Goal: Task Accomplishment & Management: Manage account settings

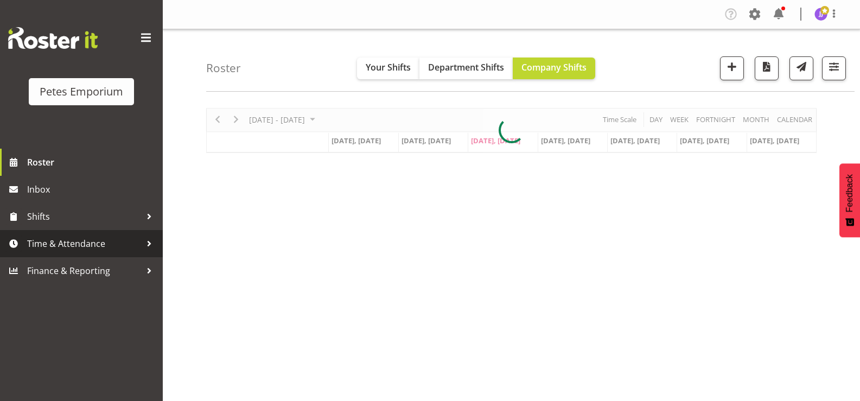
click at [79, 245] on span "Time & Attendance" at bounding box center [84, 243] width 114 height 16
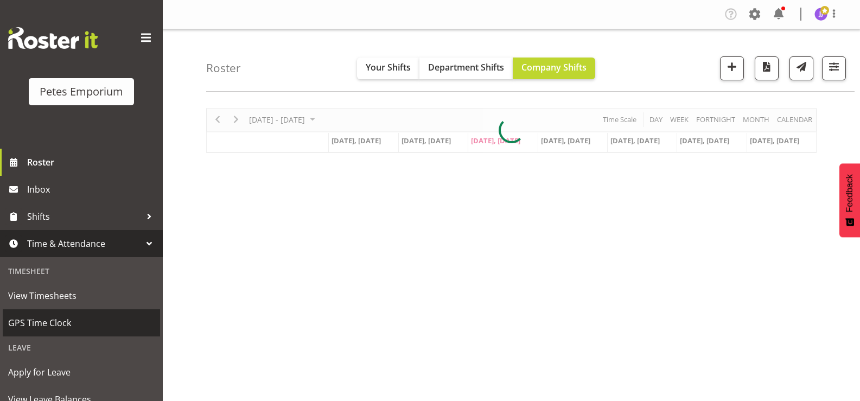
click at [61, 328] on span "GPS Time Clock" at bounding box center [81, 323] width 146 height 16
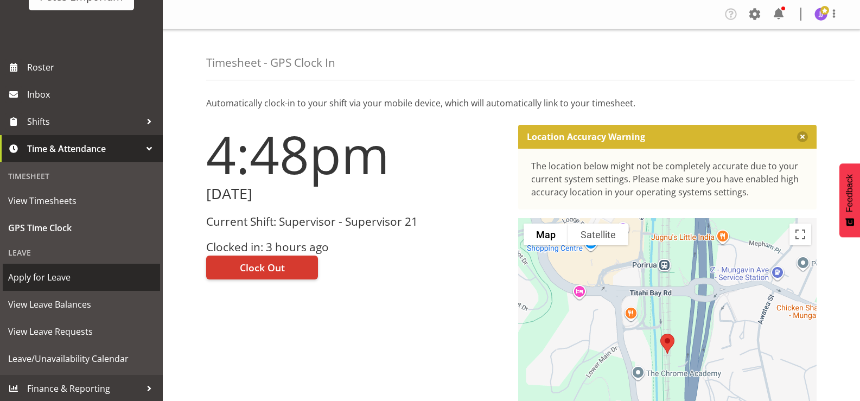
scroll to position [96, 0]
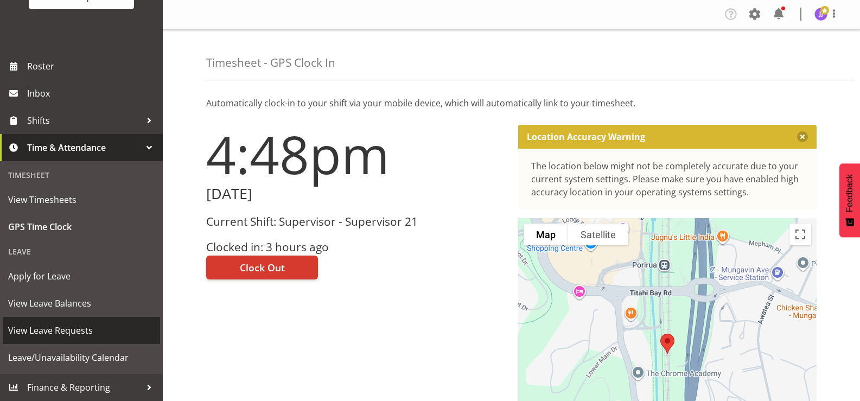
click at [83, 330] on span "View Leave Requests" at bounding box center [81, 330] width 146 height 16
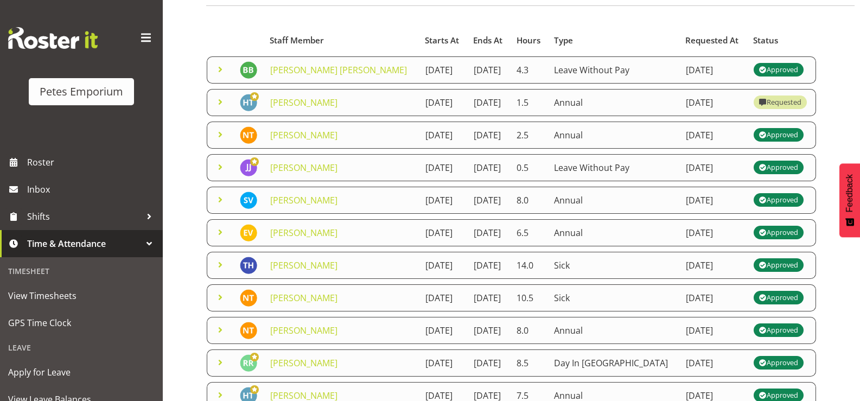
scroll to position [411, 0]
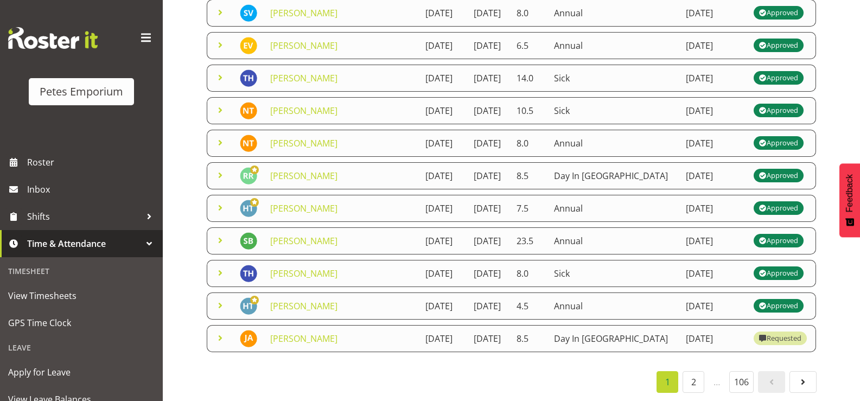
click at [221, 331] on span at bounding box center [220, 337] width 13 height 13
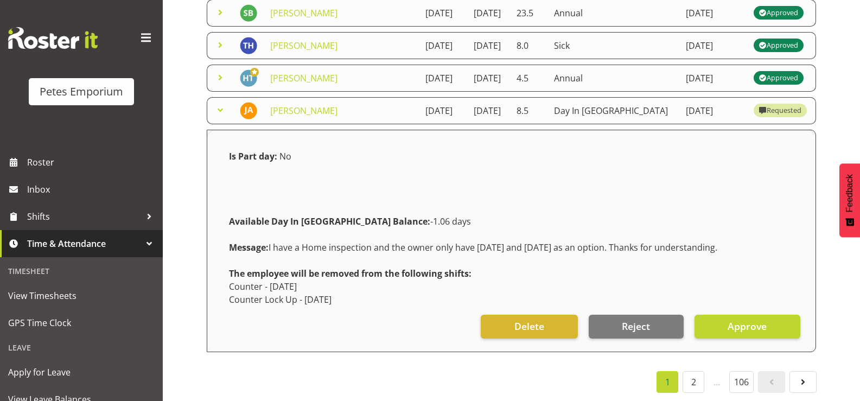
scroll to position [520, 0]
click at [222, 117] on span at bounding box center [220, 110] width 13 height 13
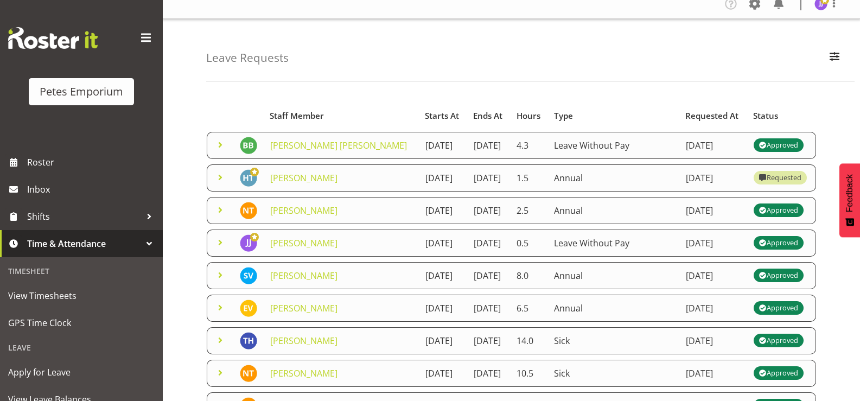
scroll to position [0, 0]
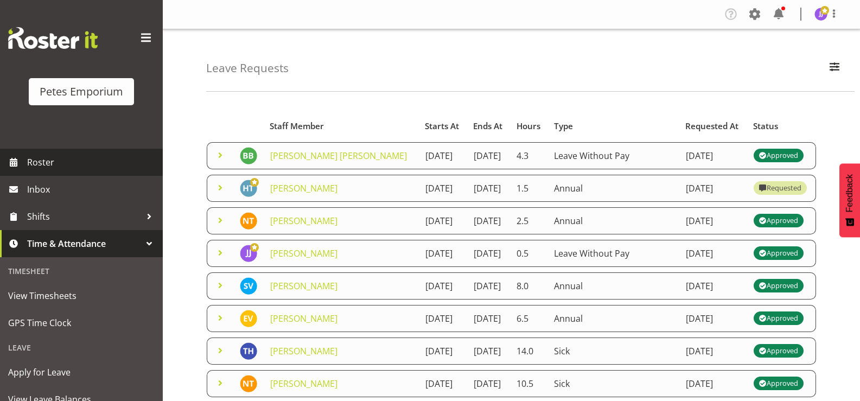
click at [57, 161] on span "Roster" at bounding box center [92, 162] width 130 height 16
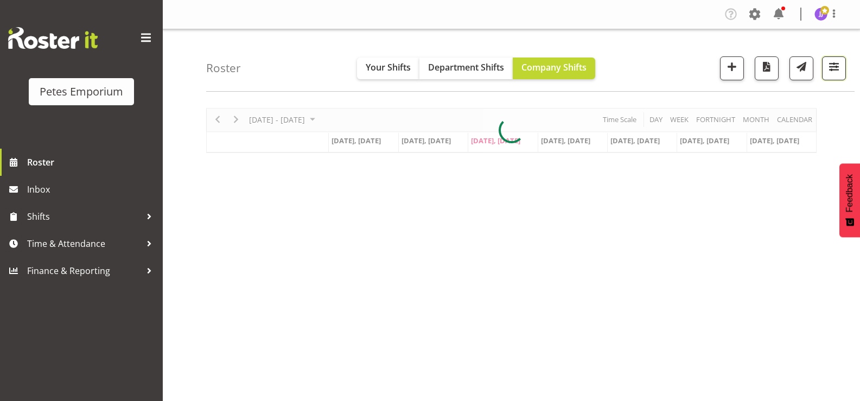
click at [827, 71] on span "button" at bounding box center [834, 67] width 14 height 14
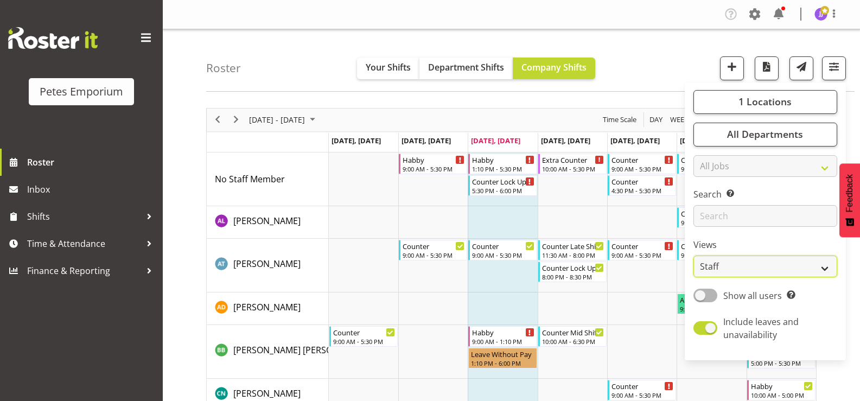
click at [825, 271] on select "Staff Role Shift - Horizontal Shift - Vertical Staff - Location" at bounding box center [765, 267] width 144 height 22
select select "shift"
click at [694, 256] on select "Staff Role Shift - Horizontal Shift - Vertical Staff - Location" at bounding box center [765, 267] width 144 height 22
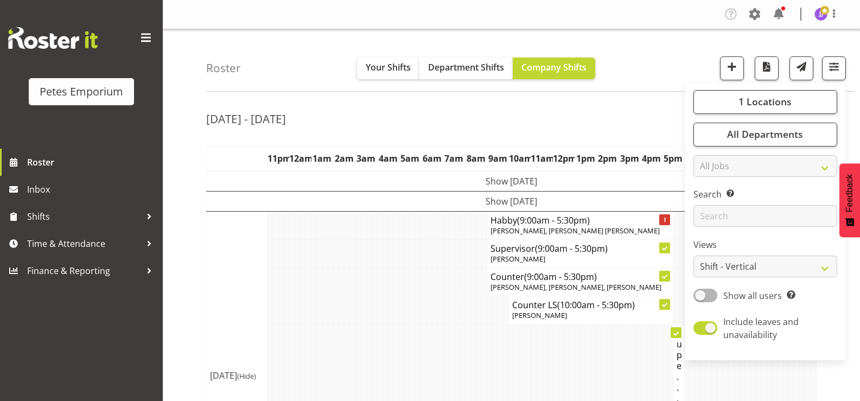
click at [385, 257] on td at bounding box center [384, 253] width 5 height 28
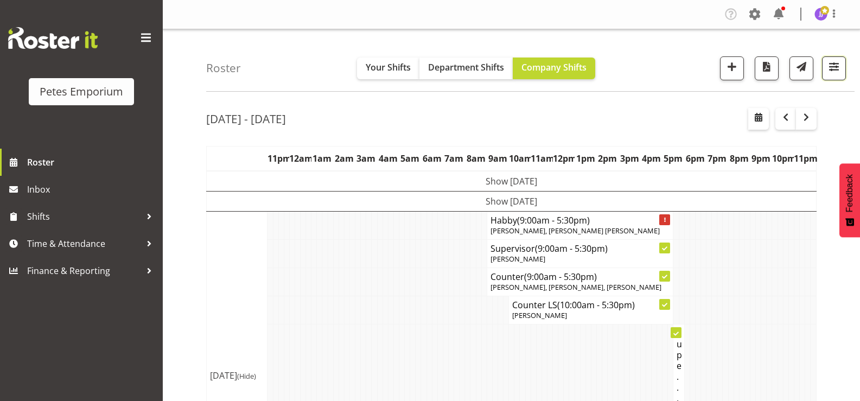
click at [830, 65] on span "button" at bounding box center [834, 67] width 14 height 14
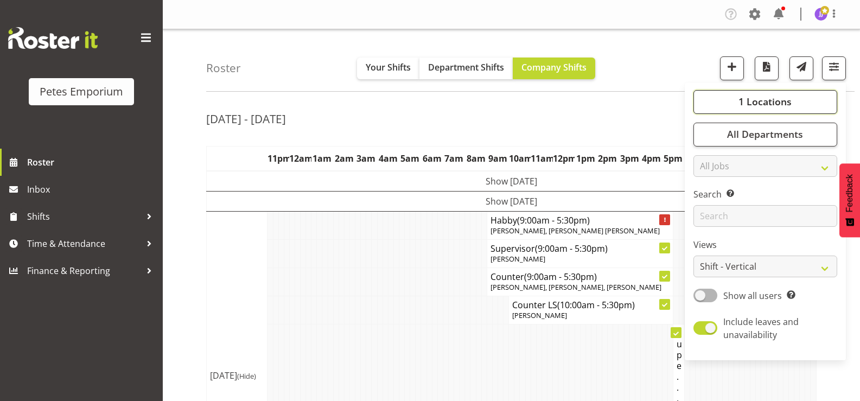
click at [743, 95] on span "1 Locations" at bounding box center [764, 101] width 53 height 13
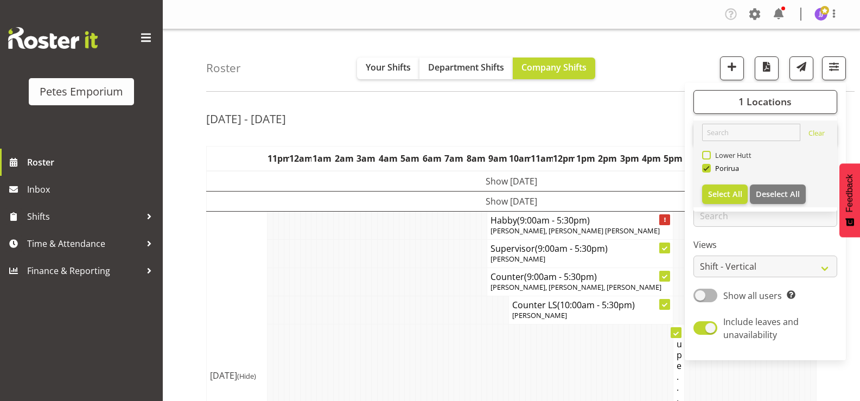
click at [706, 155] on span at bounding box center [706, 155] width 9 height 9
click at [706, 155] on input "Lower Hutt" at bounding box center [705, 154] width 7 height 7
checkbox input "true"
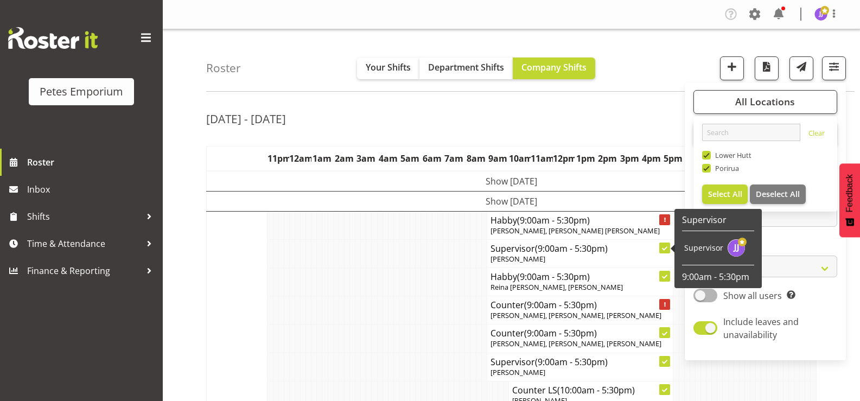
click at [431, 259] on td at bounding box center [428, 253] width 5 height 28
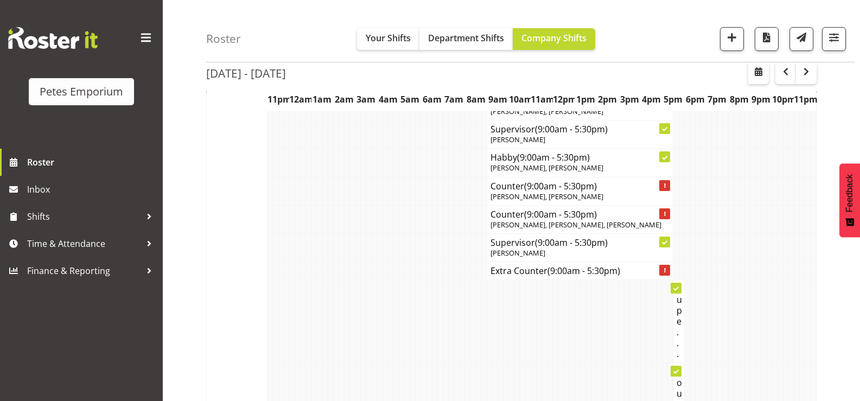
scroll to position [2170, 0]
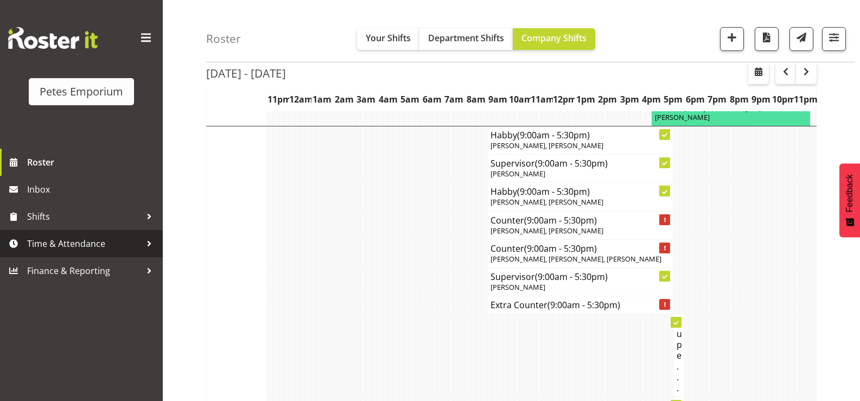
click at [63, 245] on span "Time & Attendance" at bounding box center [84, 243] width 114 height 16
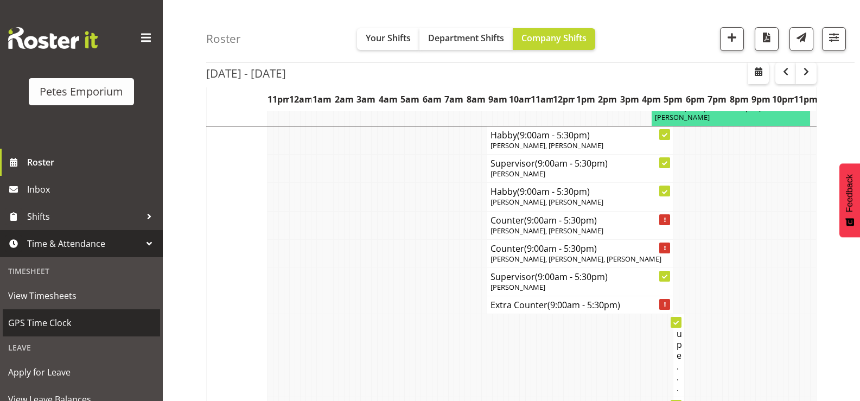
click at [56, 323] on span "GPS Time Clock" at bounding box center [81, 323] width 146 height 16
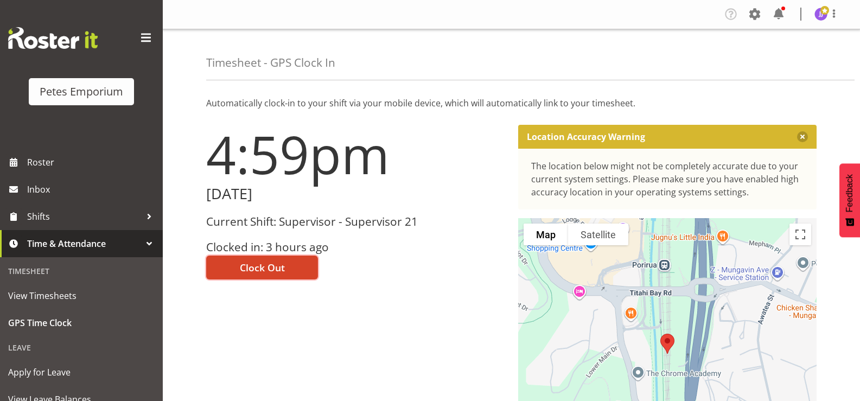
click at [240, 267] on span "Clock Out" at bounding box center [262, 267] width 45 height 14
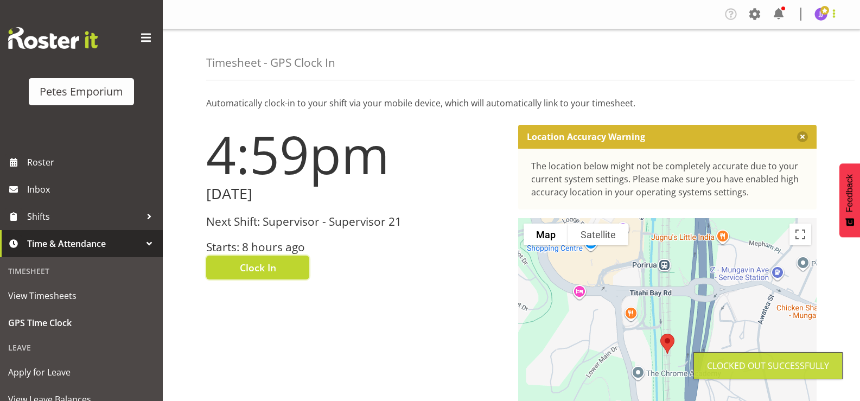
click at [829, 12] on span at bounding box center [833, 13] width 13 height 13
click at [783, 66] on link "Log Out" at bounding box center [788, 57] width 104 height 20
